Goal: Task Accomplishment & Management: Complete application form

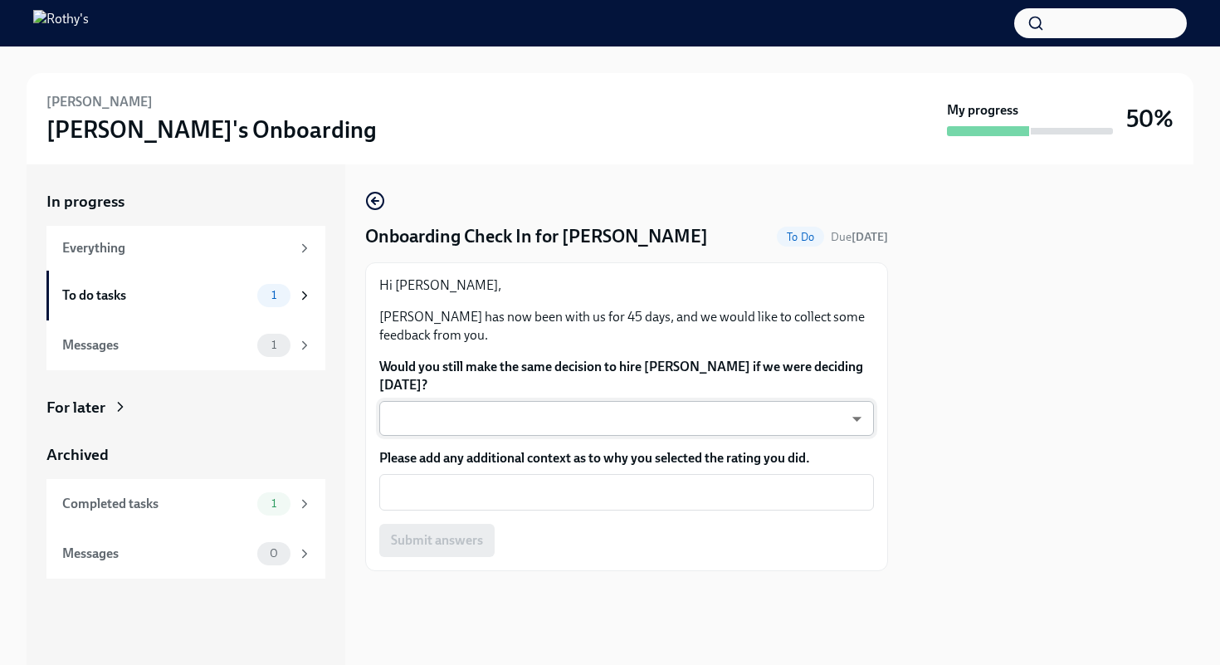
click at [837, 413] on body "[PERSON_NAME] Onboarding My progress 50% In progress Everything To do tasks 1 M…" at bounding box center [610, 332] width 1220 height 665
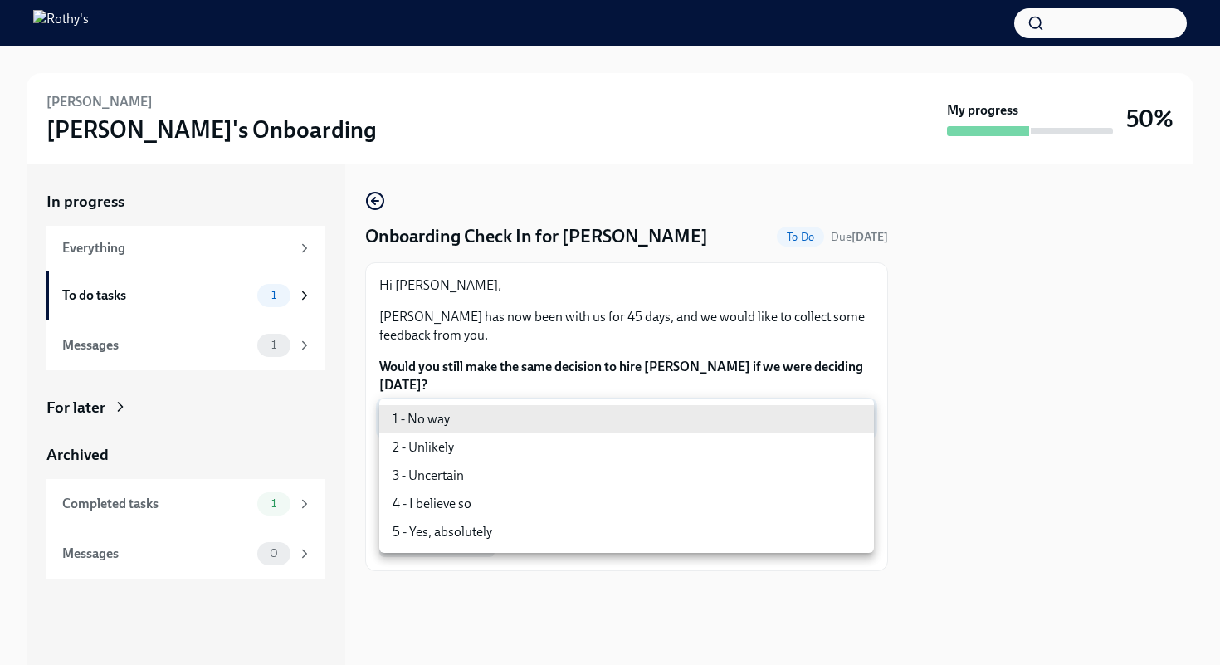
click at [744, 456] on li "2 - Unlikely" at bounding box center [626, 447] width 495 height 28
type input "8T59fIMmd"
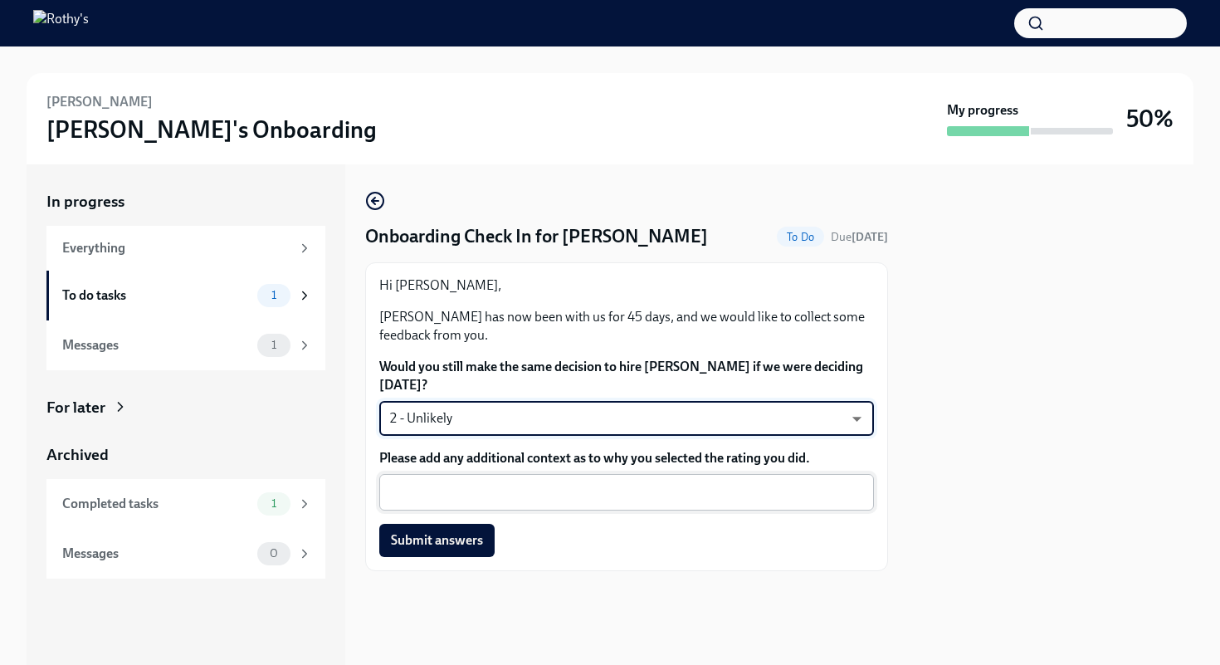
click at [694, 487] on textarea "Please add any additional context as to why you selected the rating you did." at bounding box center [626, 492] width 475 height 20
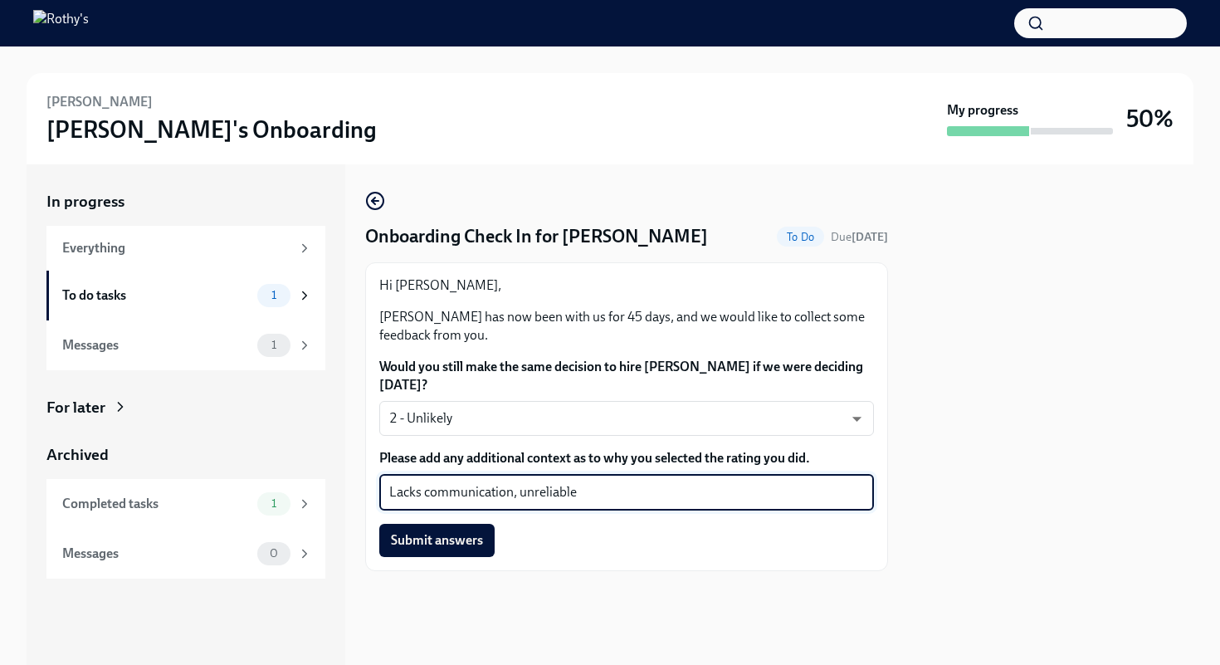
click at [518, 495] on textarea "Lacks communication, unreliable" at bounding box center [626, 492] width 475 height 20
click at [608, 494] on textarea "Lacks communication, unreliable" at bounding box center [626, 492] width 475 height 20
type textarea "Lacks communication, unreliable with scheduled days"
click at [444, 534] on span "Submit answers" at bounding box center [437, 540] width 92 height 17
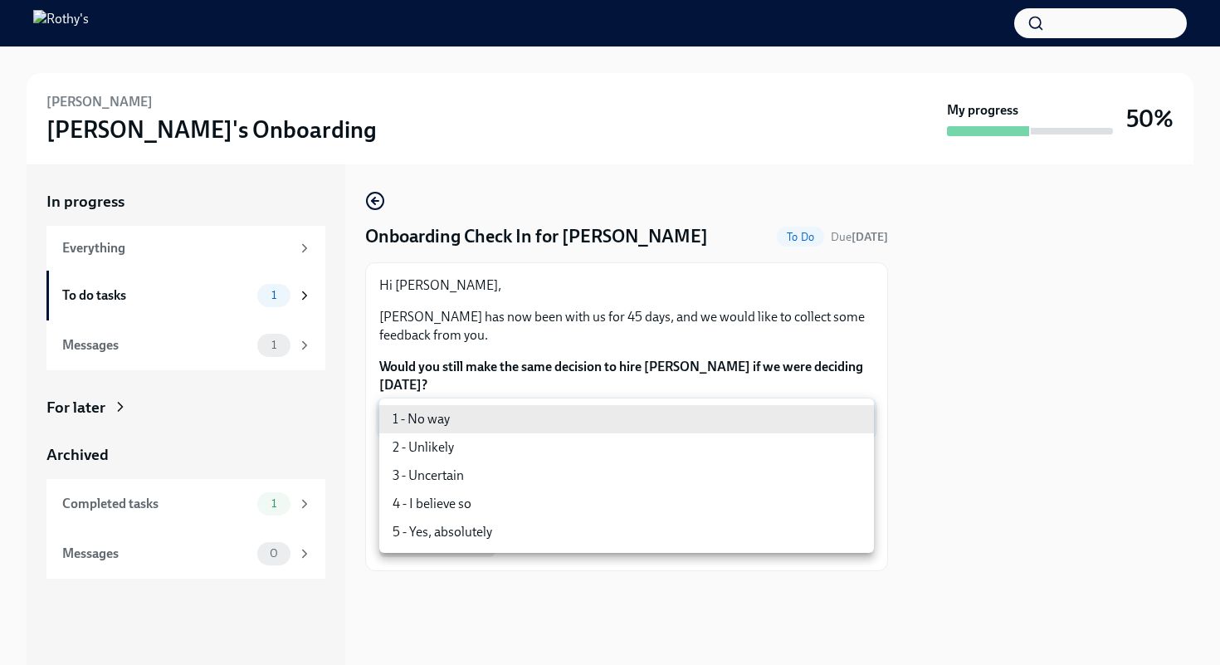
click at [655, 422] on body "Teketa Davis Rothy's Onboarding My progress 50% In progress Everything To do ta…" at bounding box center [610, 332] width 1220 height 665
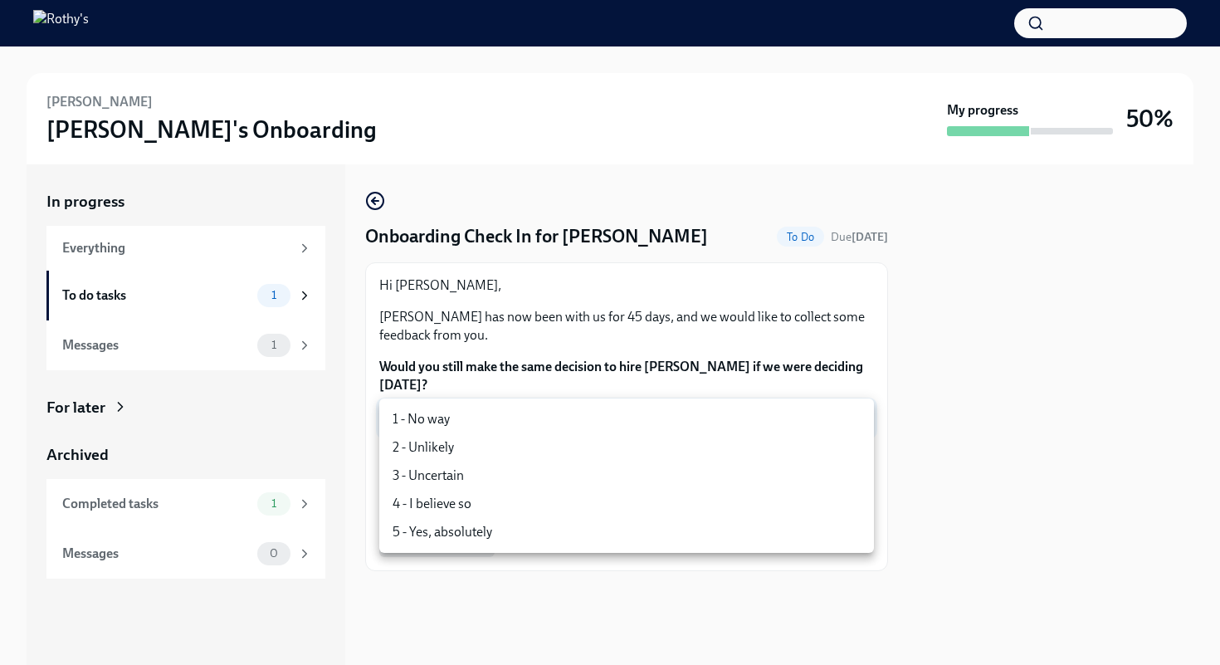
click at [494, 481] on li "3 - Uncertain" at bounding box center [626, 475] width 495 height 28
type input "PiHEbtSwA"
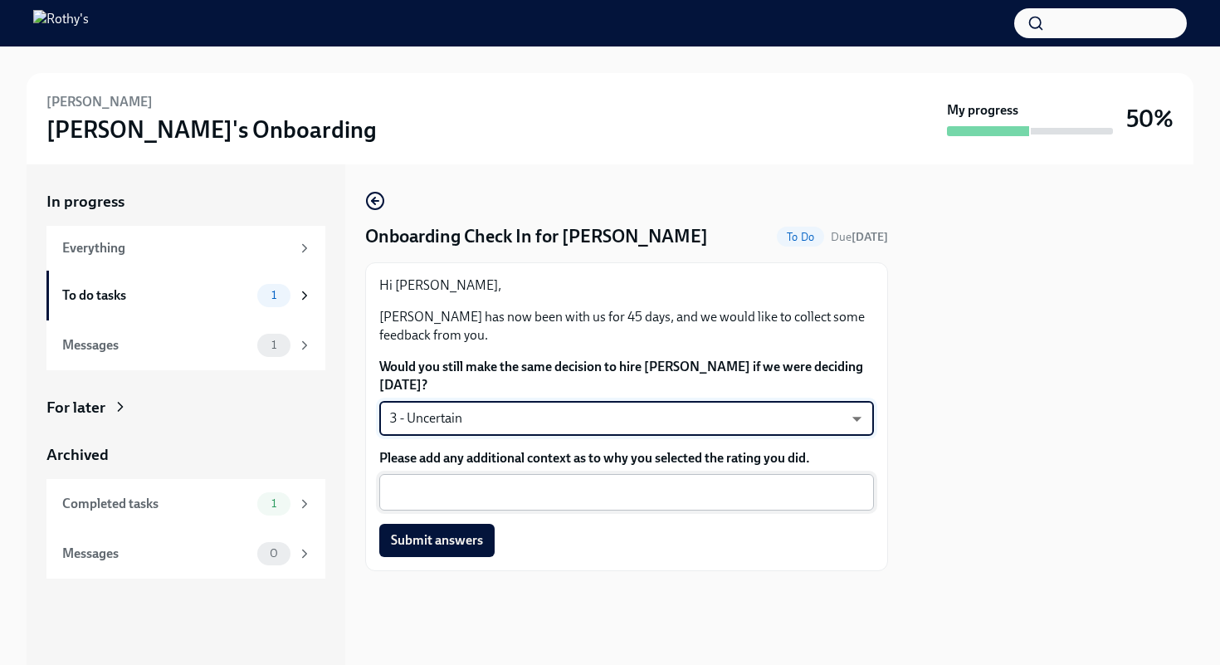
click at [485, 486] on textarea "Please add any additional context as to why you selected the rating you did." at bounding box center [626, 492] width 475 height 20
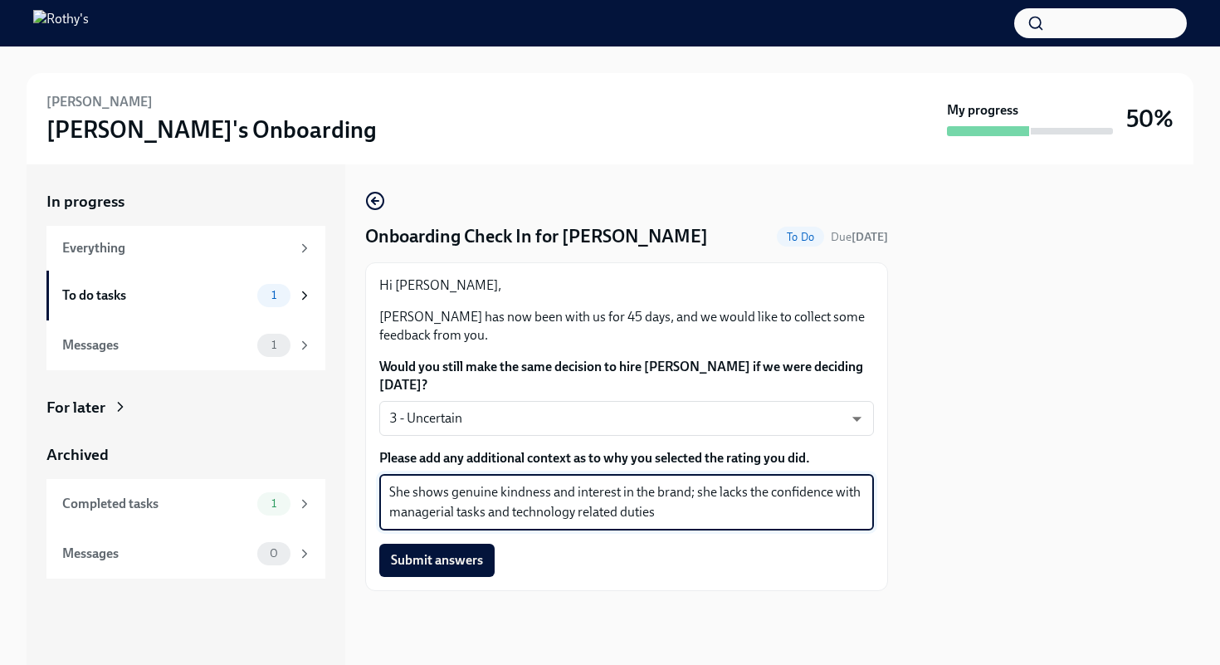
click at [486, 516] on textarea "She shows genuine kindness and interest in the brand; she lacks the confidence …" at bounding box center [626, 502] width 475 height 40
click at [641, 517] on textarea "She shows genuine kindness and interest in the brand; she lacks the confidence …" at bounding box center [626, 502] width 475 height 40
type textarea "She shows genuine kindness and interest in the brand; she lacks the confidence …"
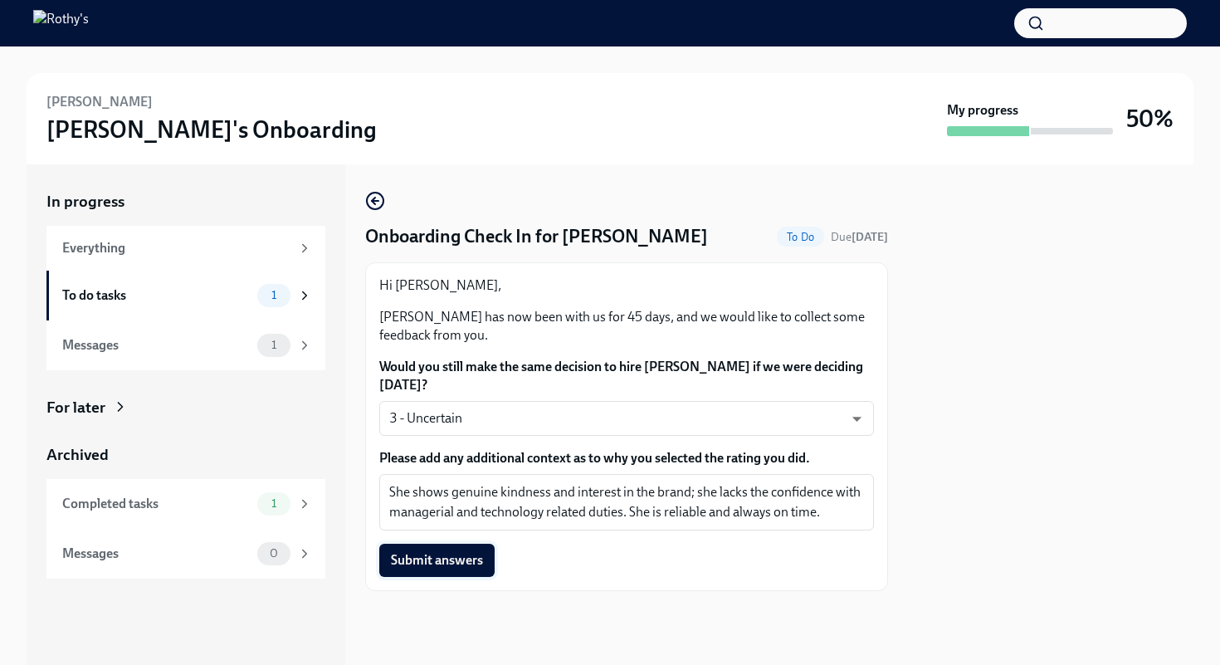
click at [463, 555] on span "Submit answers" at bounding box center [437, 560] width 92 height 17
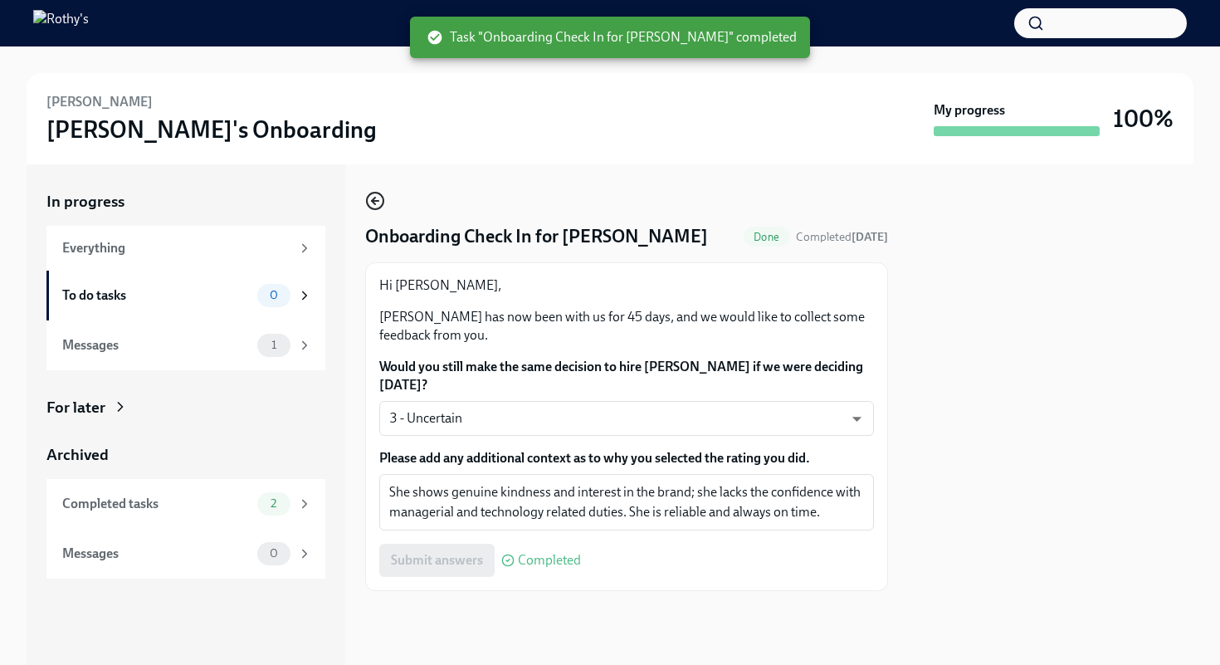
click at [373, 203] on icon "button" at bounding box center [373, 201] width 3 height 7
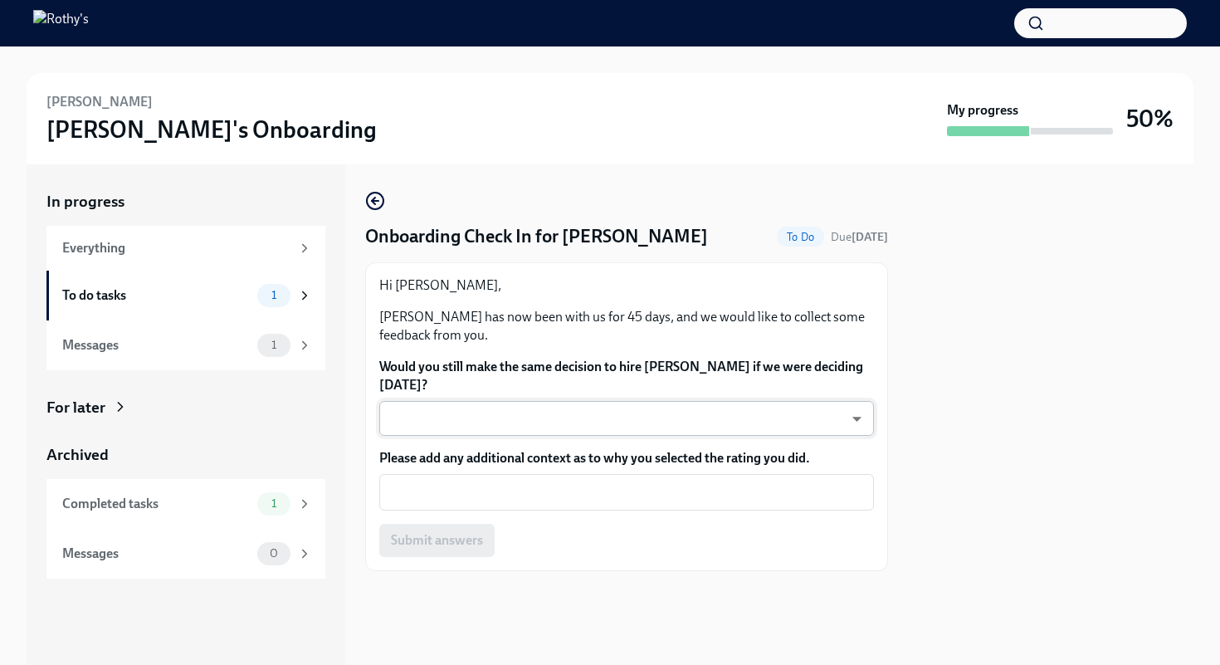
click at [664, 418] on body "Cathrine Caywood Rothy's Onboarding My progress 50% In progress Everything To d…" at bounding box center [610, 332] width 1220 height 665
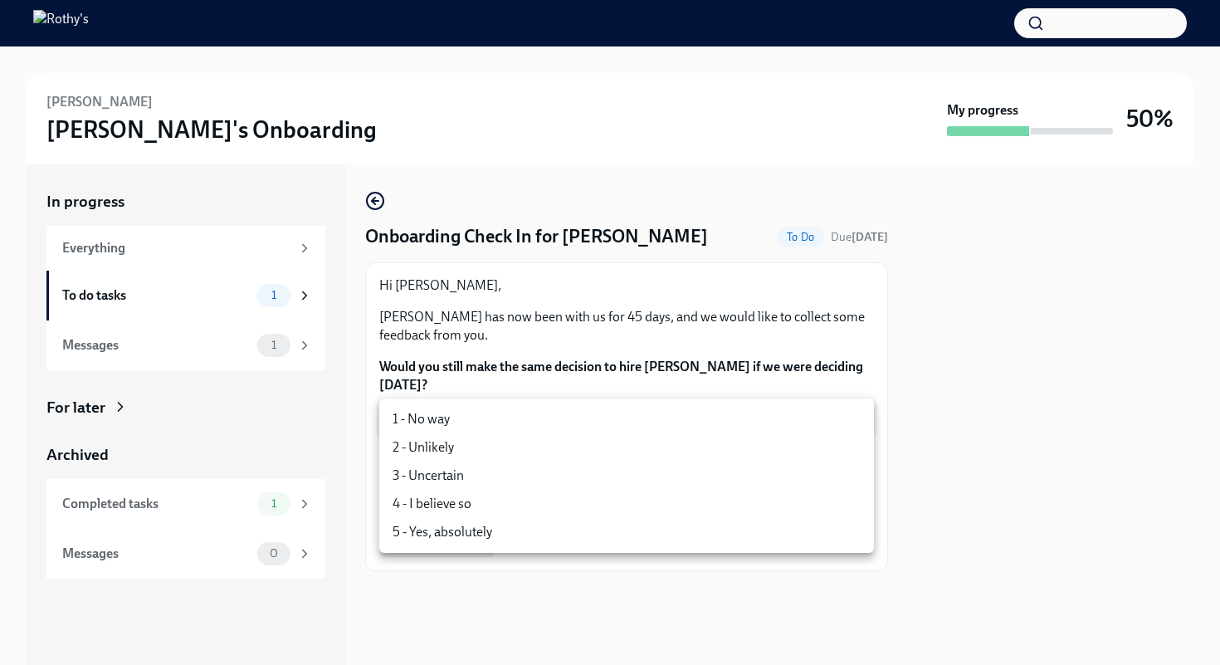
click at [617, 478] on li "3 - Uncertain" at bounding box center [626, 475] width 495 height 28
type input "PiHEbtSwA"
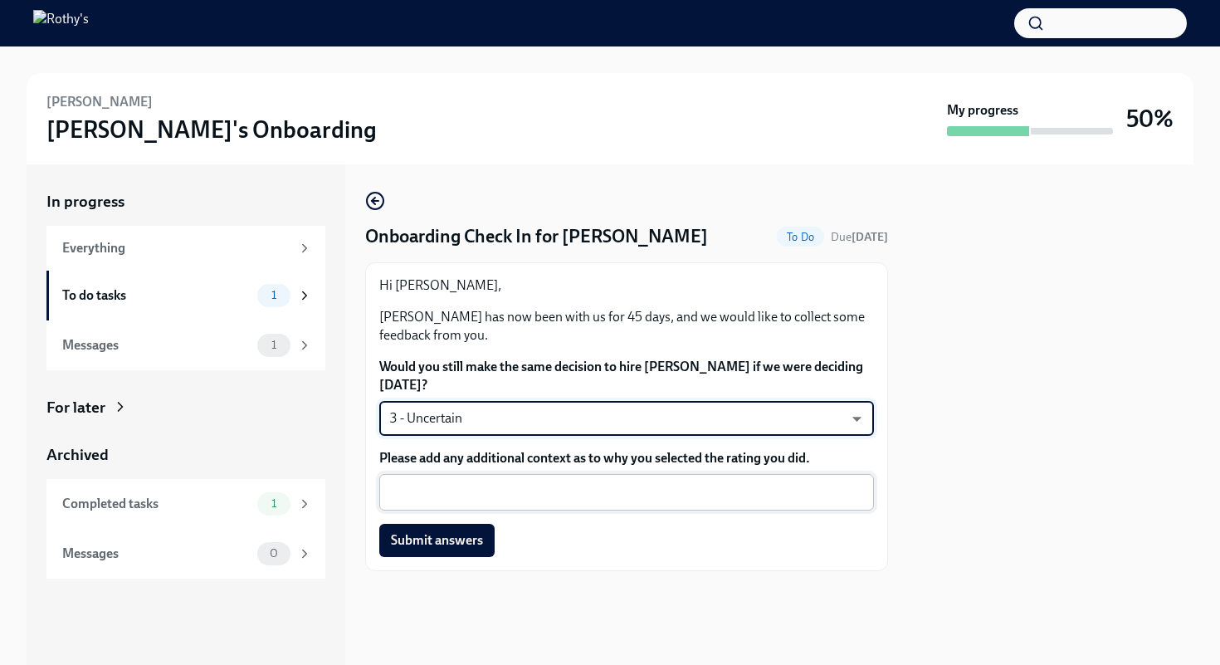
click at [577, 488] on textarea "Please add any additional context as to why you selected the rating you did." at bounding box center [626, 492] width 475 height 20
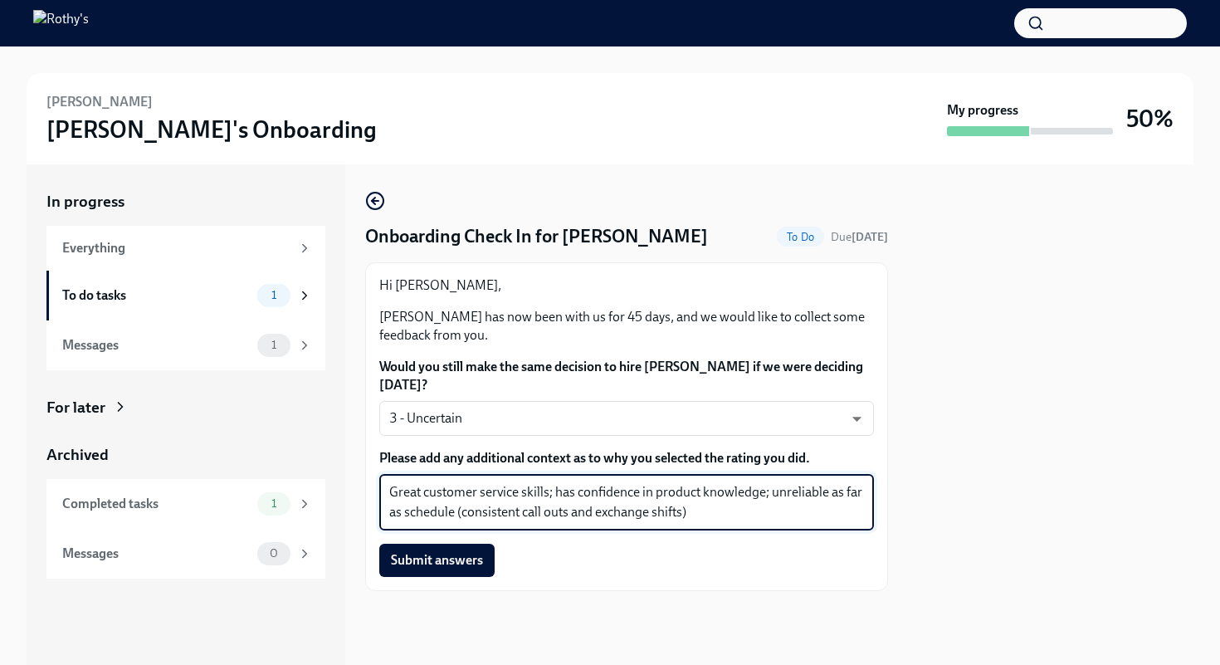
click at [639, 496] on textarea "Great customer service skills; has confidence in product knowledge; unreliable …" at bounding box center [626, 502] width 475 height 40
click at [616, 494] on textarea "Great customer service skills; in depth in product knowledge; unreliable as far…" at bounding box center [626, 502] width 475 height 40
click at [701, 516] on textarea "Great customer service skills; in depth product knowledge; unreliable as far as…" at bounding box center [626, 502] width 475 height 40
type textarea "Great customer service skills; in depth product knowledge; unreliable as far as…"
click at [453, 567] on span "Submit answers" at bounding box center [437, 560] width 92 height 17
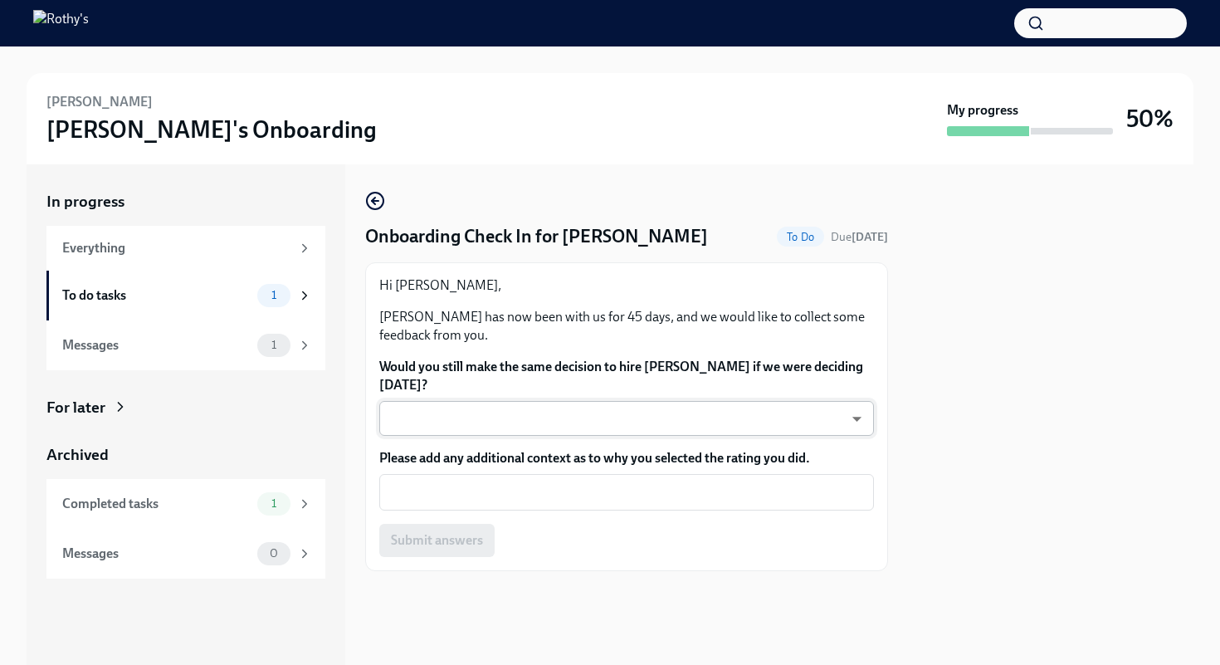
click at [593, 417] on body "Jameise Jones Rothy's Onboarding My progress 50% In progress Everything To do t…" at bounding box center [610, 332] width 1220 height 665
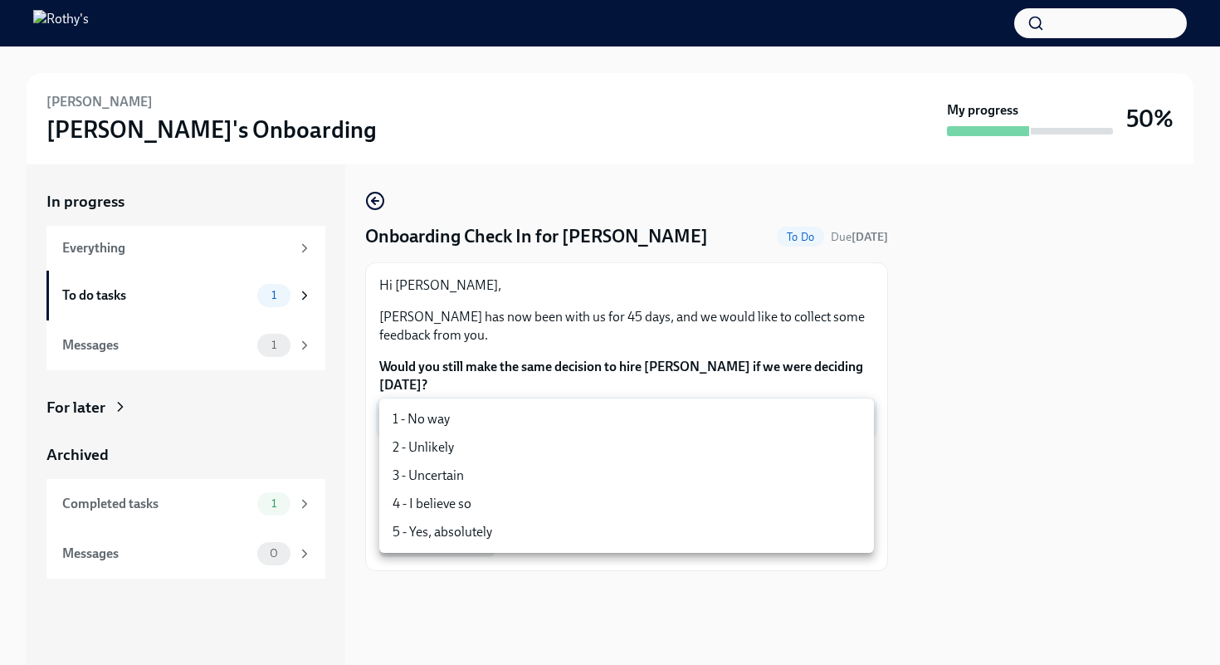
click at [565, 536] on li "5 - Yes, absolutely" at bounding box center [626, 532] width 495 height 28
type input "ecD3jUuAv"
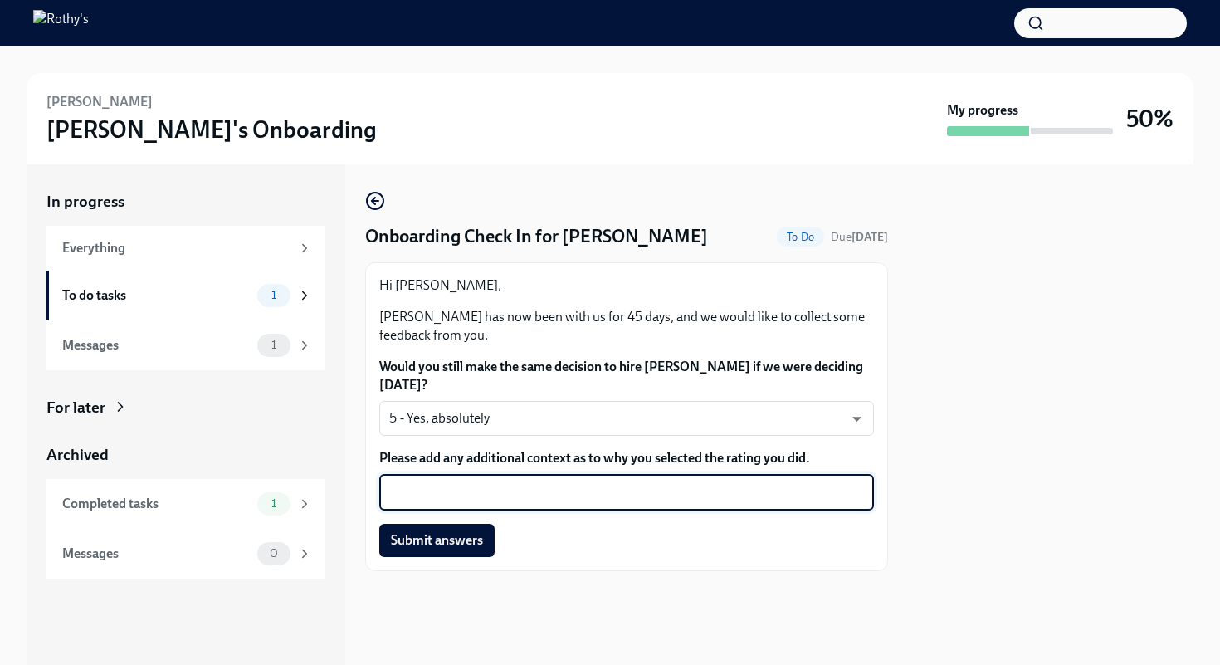
click at [524, 490] on textarea "Please add any additional context as to why you selected the rating you did." at bounding box center [626, 492] width 475 height 20
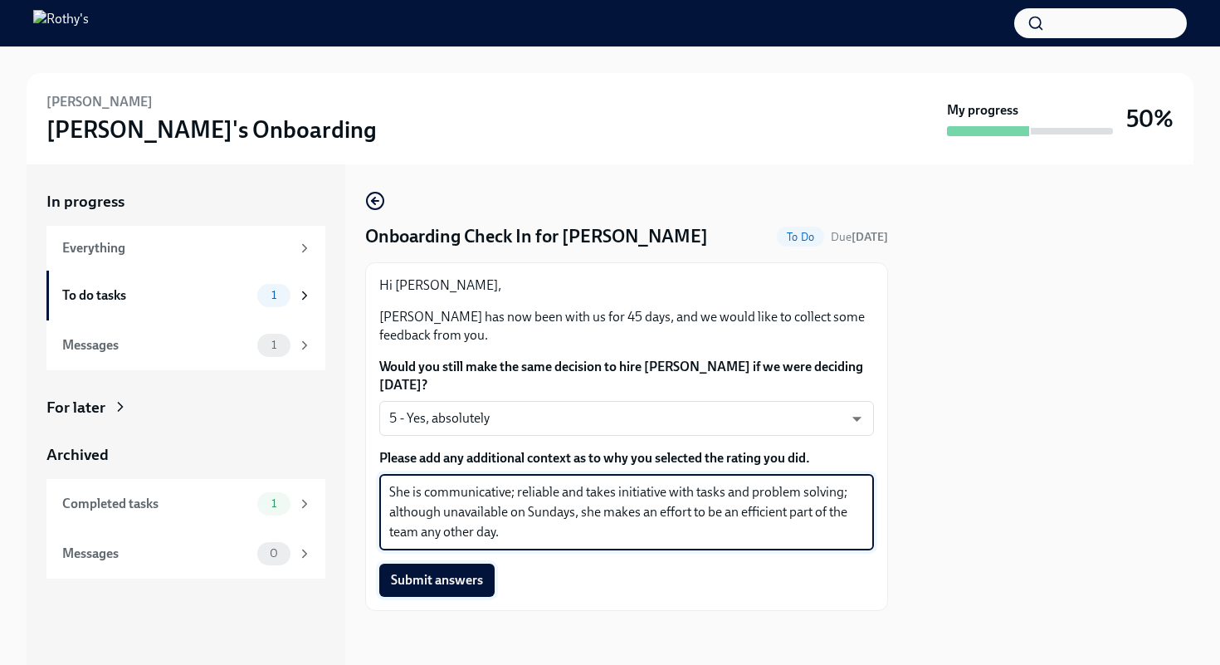
type textarea "She is communicative; reliable and takes initiative with tasks and problem solv…"
click at [417, 586] on span "Submit answers" at bounding box center [437, 580] width 92 height 17
